Goal: Information Seeking & Learning: Learn about a topic

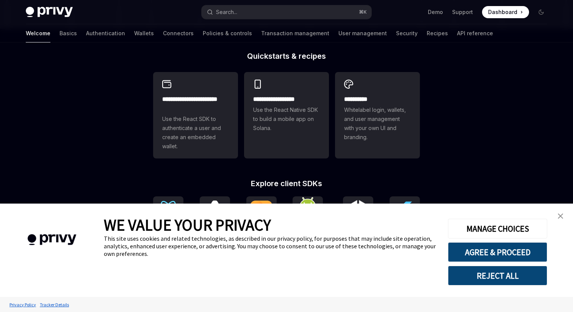
scroll to position [186, 0]
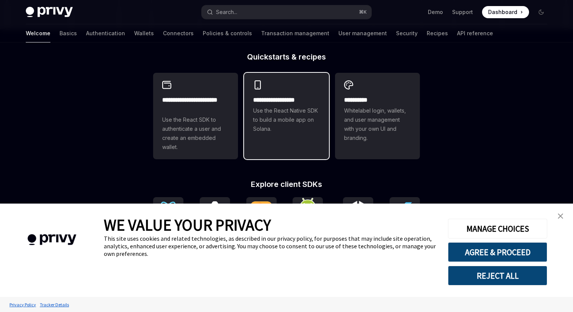
click at [276, 141] on div "**********" at bounding box center [286, 107] width 85 height 68
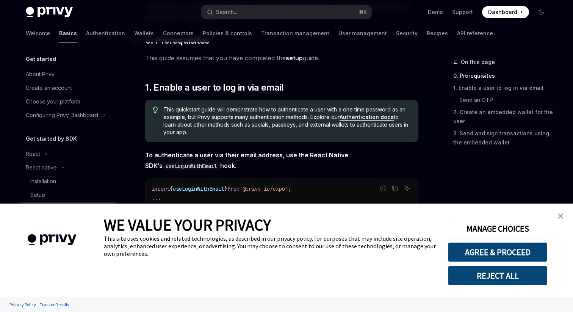
scroll to position [96, 0]
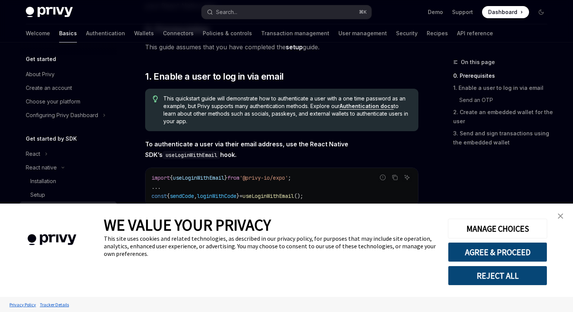
click at [561, 216] on img "close banner" at bounding box center [560, 215] width 5 height 5
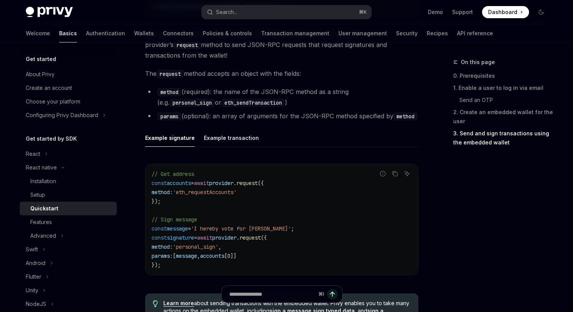
scroll to position [1179, 0]
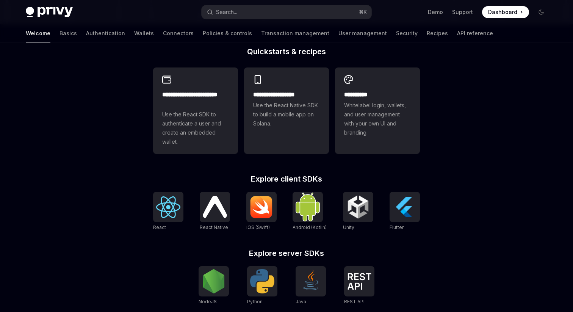
scroll to position [186, 0]
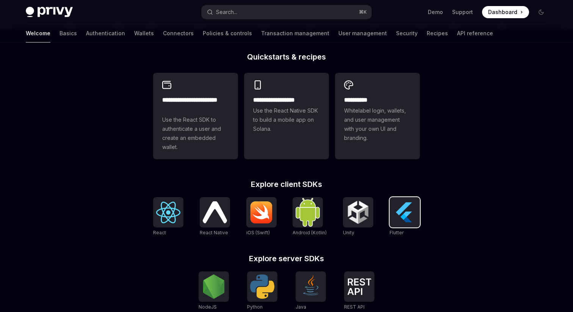
type textarea "*"
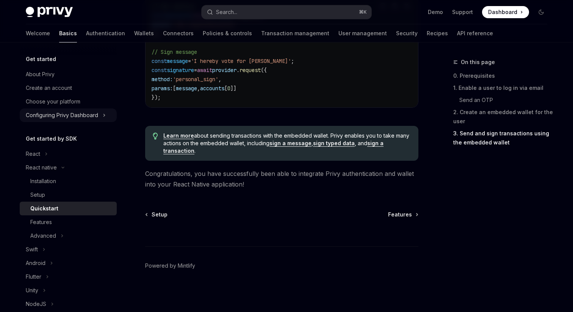
scroll to position [1173, 0]
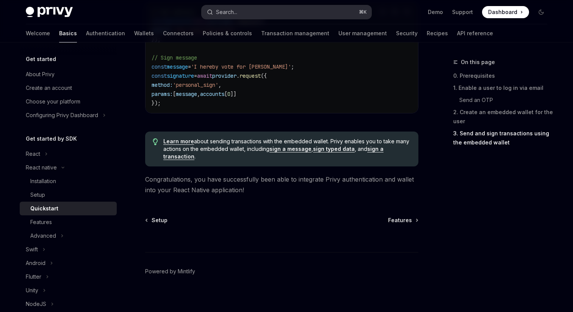
click at [239, 9] on button "Search... ⌘ K" at bounding box center [287, 12] width 170 height 14
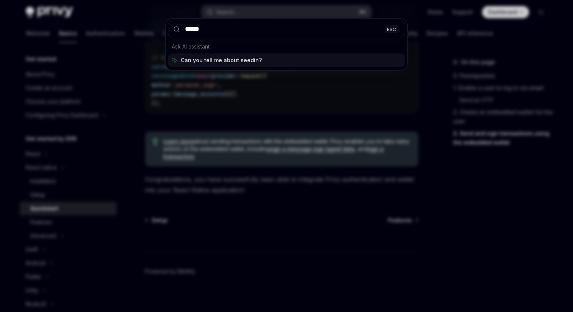
type input "*******"
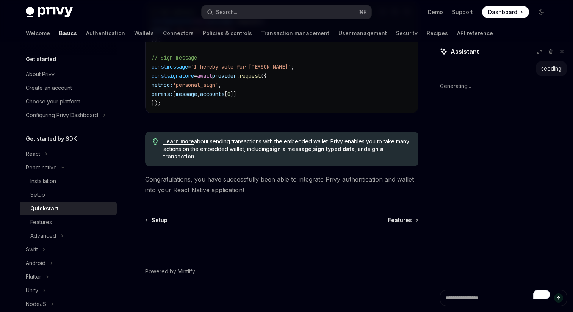
scroll to position [1149, 0]
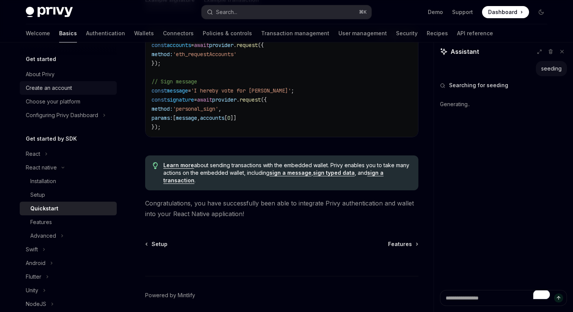
click at [99, 84] on div "Create an account" at bounding box center [69, 87] width 86 height 9
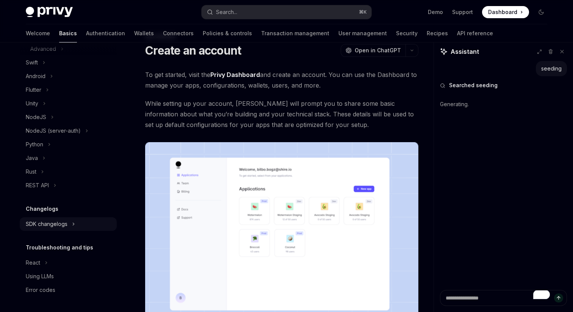
scroll to position [184, 0]
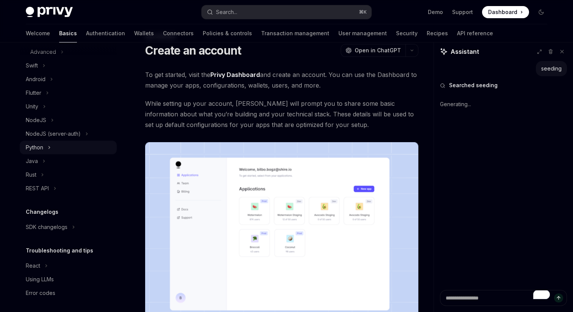
click at [74, 148] on button "Python" at bounding box center [68, 148] width 97 height 14
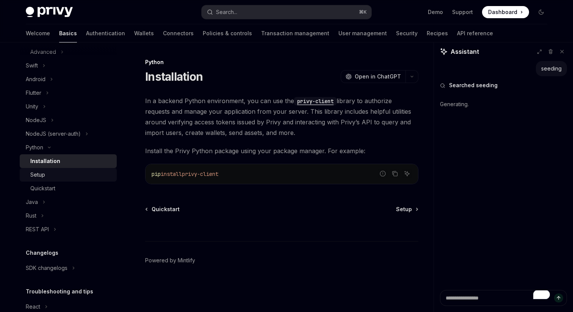
click at [67, 177] on div "Setup" at bounding box center [71, 174] width 82 height 9
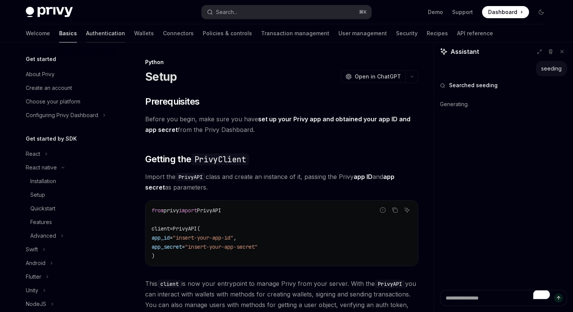
click at [86, 34] on link "Authentication" at bounding box center [105, 33] width 39 height 18
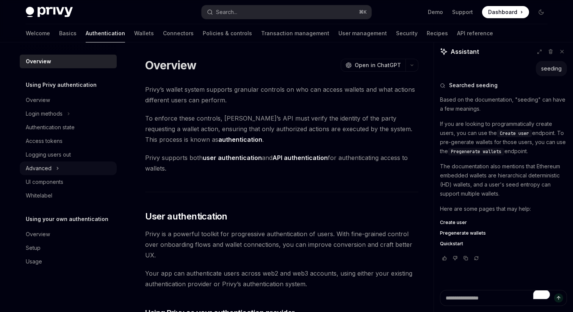
click at [84, 169] on button "Advanced" at bounding box center [68, 168] width 97 height 14
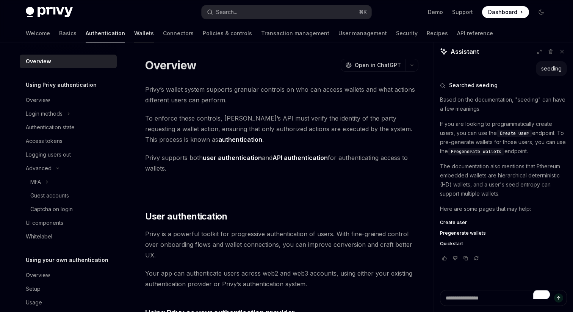
click at [134, 31] on link "Wallets" at bounding box center [144, 33] width 20 height 18
type textarea "*"
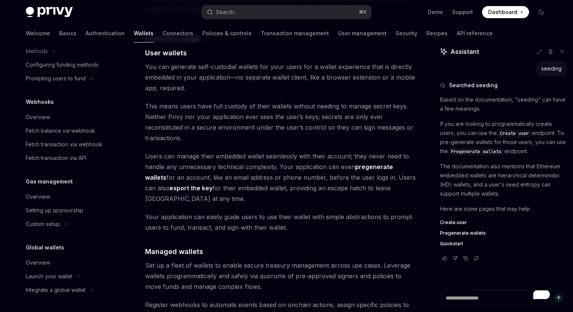
scroll to position [534, 0]
